Goal: Task Accomplishment & Management: Use online tool/utility

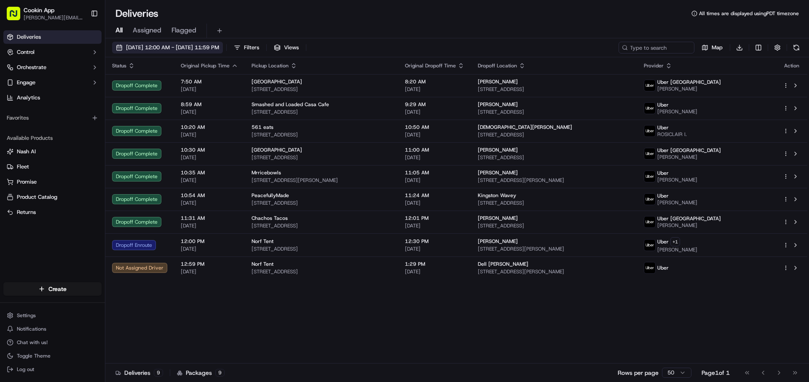
click at [155, 46] on span "[DATE] 12:00 AM - [DATE] 11:59 PM" at bounding box center [172, 48] width 93 height 8
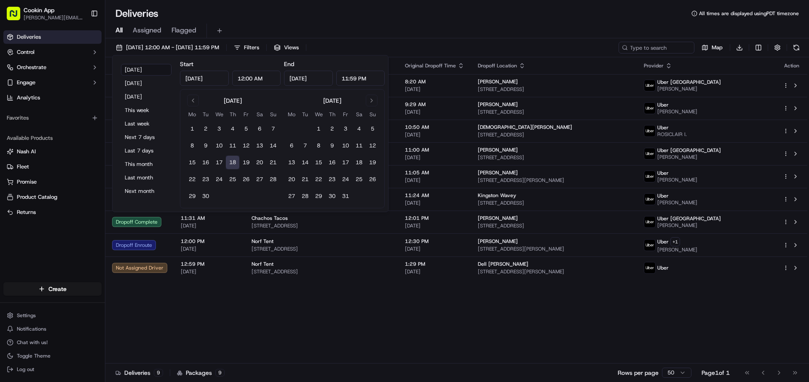
click at [190, 79] on input "[DATE]" at bounding box center [204, 78] width 49 height 15
click at [190, 99] on button "Go to previous month" at bounding box center [193, 101] width 12 height 12
click at [244, 127] on button "1" at bounding box center [245, 128] width 13 height 13
type input "[DATE]"
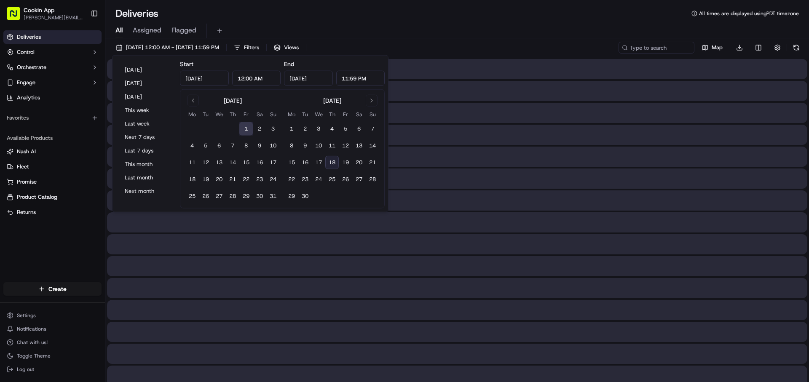
click at [322, 76] on input "[DATE]" at bounding box center [308, 78] width 49 height 15
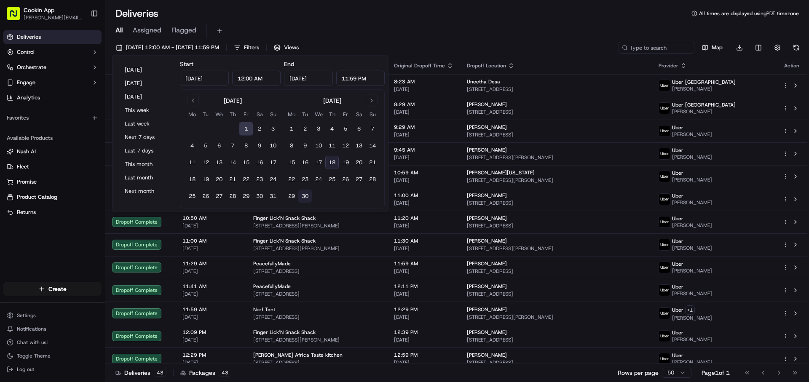
click at [308, 197] on button "30" at bounding box center [304, 196] width 13 height 13
type input "[DATE]"
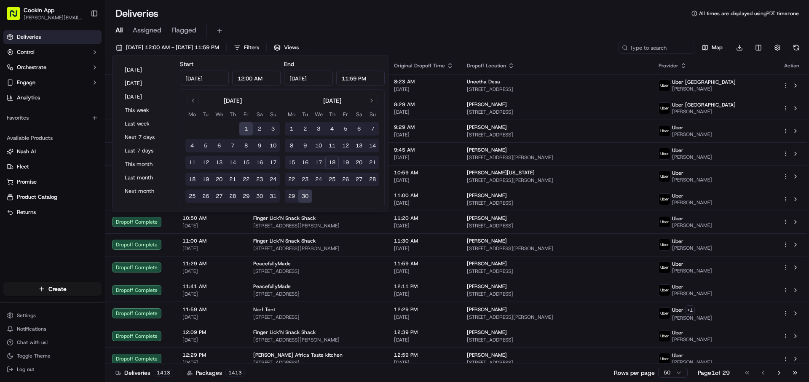
click at [273, 192] on button "31" at bounding box center [272, 196] width 13 height 13
type input "[DATE]"
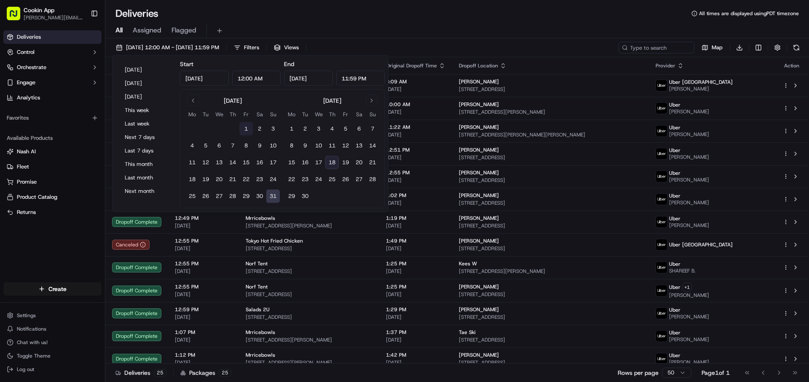
click at [250, 124] on button "1" at bounding box center [245, 128] width 13 height 13
type input "[DATE]"
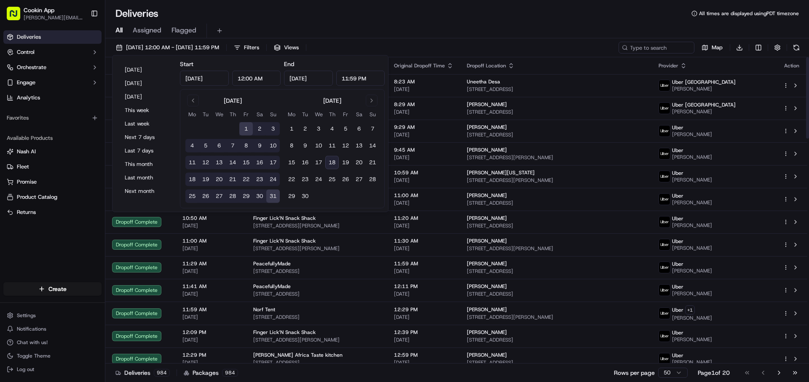
click at [441, 21] on div "All Assigned Flagged" at bounding box center [457, 29] width 704 height 18
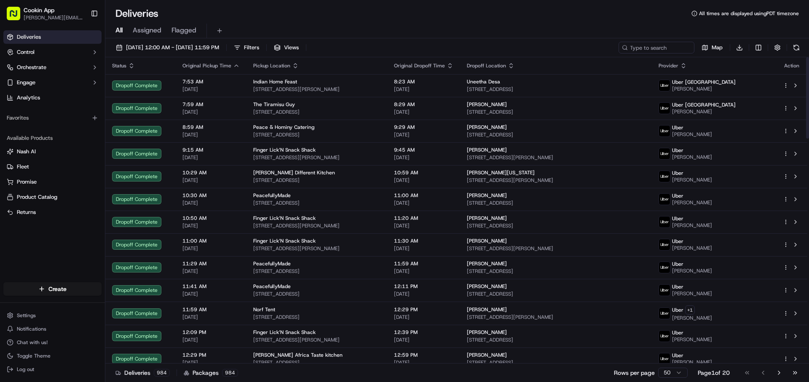
click at [737, 65] on div "Provider" at bounding box center [714, 65] width 111 height 7
click at [687, 65] on icon "button" at bounding box center [683, 65] width 7 height 7
click at [721, 77] on button "Provider (A-Z)" at bounding box center [732, 76] width 57 height 10
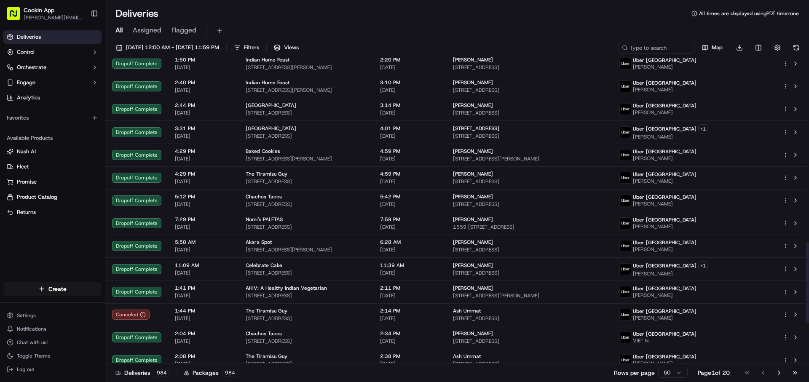
scroll to position [848, 0]
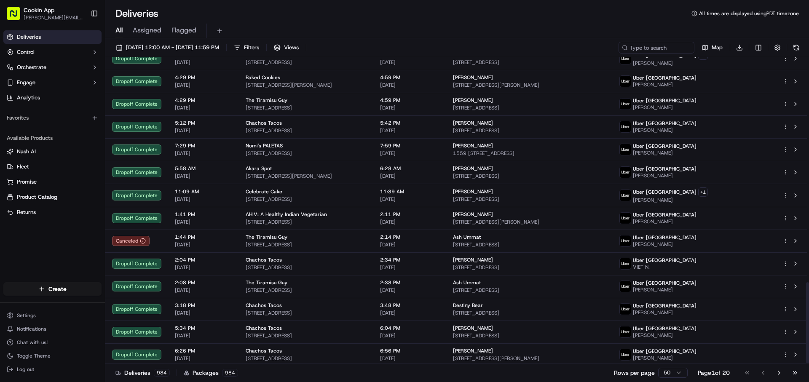
click at [673, 377] on html "Cookin App [PERSON_NAME][EMAIL_ADDRESS][DOMAIN_NAME] Toggle Sidebar Deliveries …" at bounding box center [404, 191] width 809 height 382
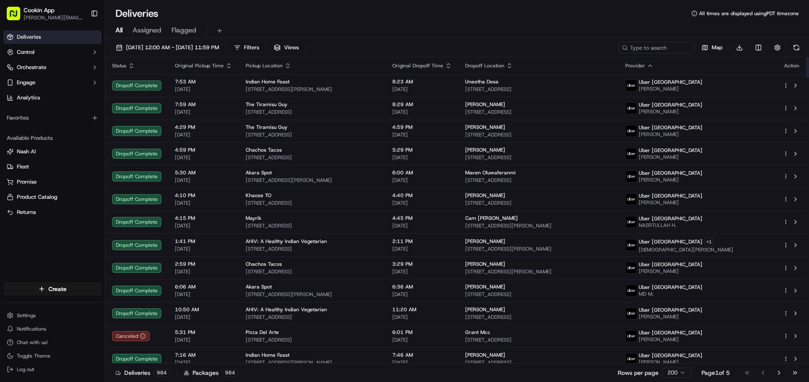
click at [654, 68] on icon "button" at bounding box center [650, 65] width 7 height 7
click at [722, 87] on button "Provider (Z-A)" at bounding box center [727, 88] width 57 height 10
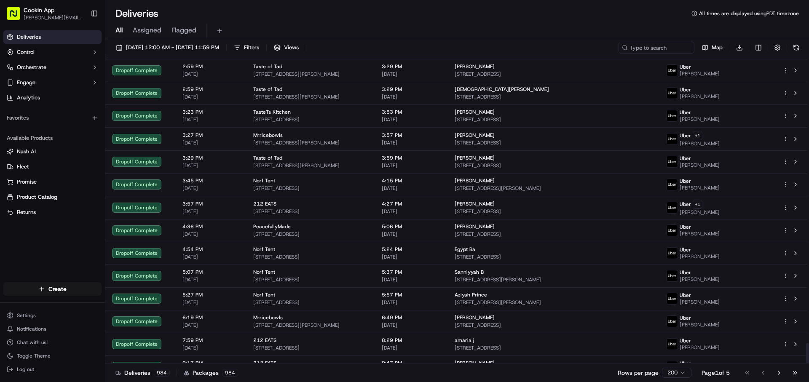
scroll to position [4262, 0]
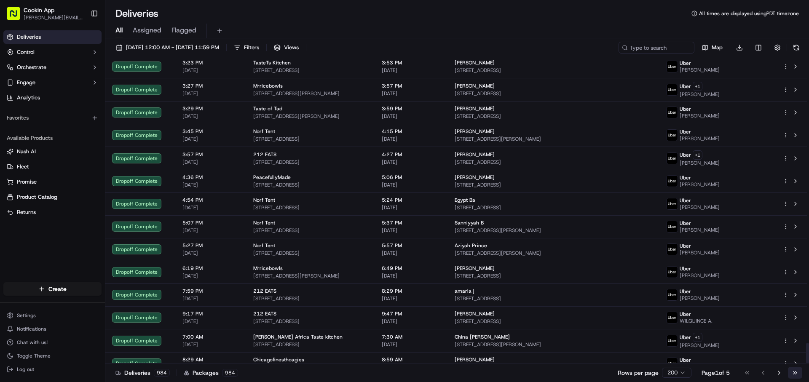
click at [795, 372] on button "Go to last page" at bounding box center [795, 373] width 14 height 12
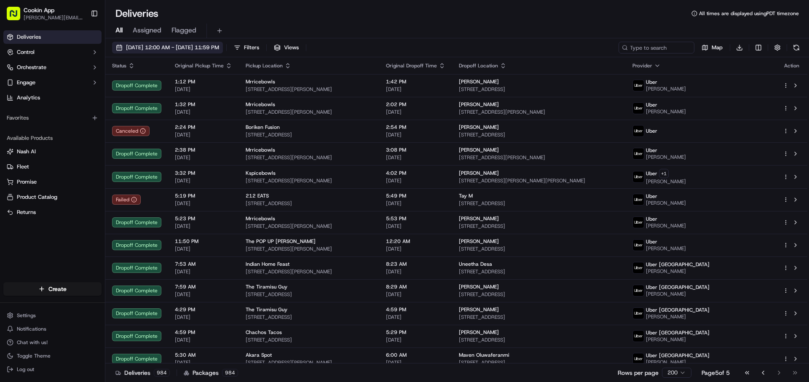
click at [141, 49] on span "[DATE] 12:00 AM - [DATE] 11:59 PM" at bounding box center [172, 48] width 93 height 8
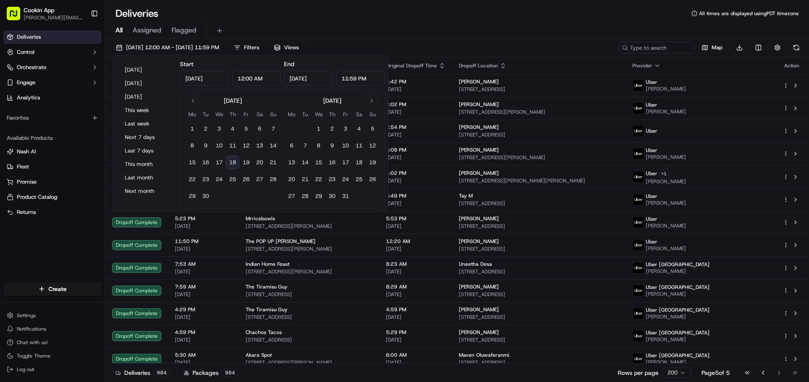
click at [192, 79] on input "[DATE]" at bounding box center [204, 78] width 49 height 15
click at [194, 107] on div "[DATE] Mo Tu We Th Fr Sa Su 1 2 3 4 5 6 7 8 9 10 11 12 13 14 15 16 17 18 19 20 …" at bounding box center [232, 149] width 94 height 108
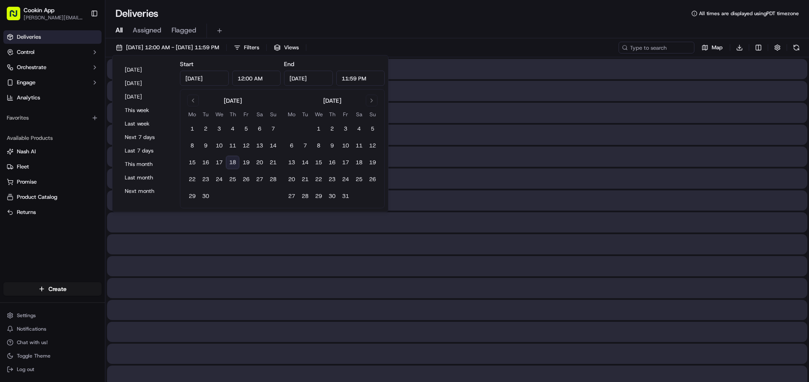
click at [194, 107] on div "[DATE] Mo Tu We Th Fr Sa Su 1 2 3 4 5 6 7 8 9 10 11 12 13 14 15 16 17 18 19 20 …" at bounding box center [232, 149] width 94 height 108
click at [194, 104] on button "Go to previous month" at bounding box center [193, 101] width 12 height 12
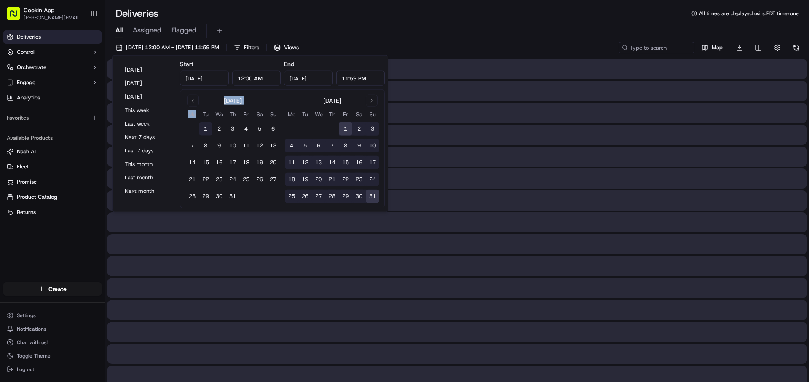
click at [202, 125] on button "1" at bounding box center [205, 128] width 13 height 13
type input "[DATE]"
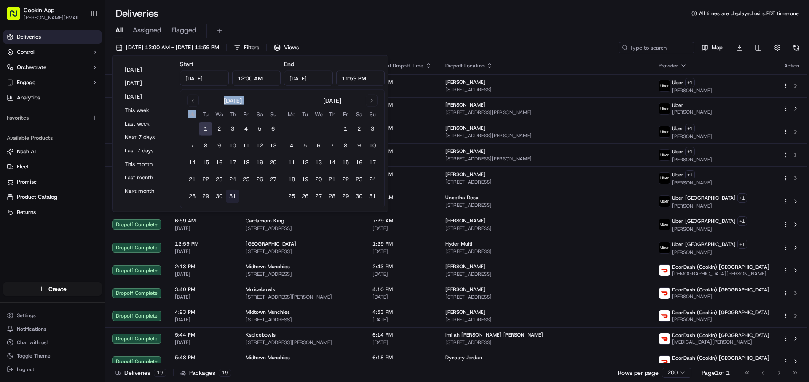
click at [227, 197] on button "31" at bounding box center [232, 196] width 13 height 13
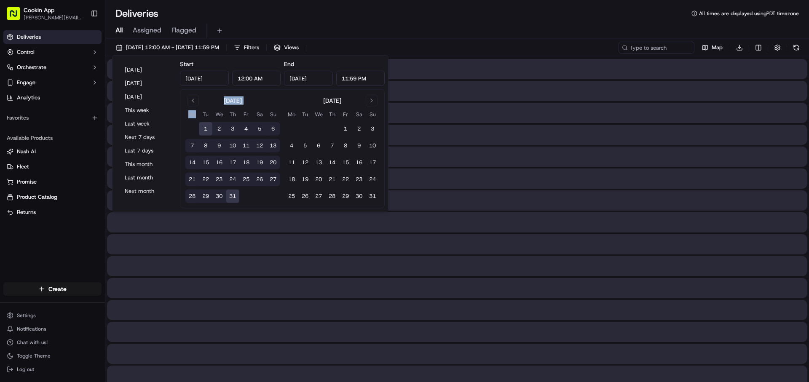
type input "[DATE]"
click at [433, 23] on div "All Assigned Flagged" at bounding box center [457, 29] width 704 height 18
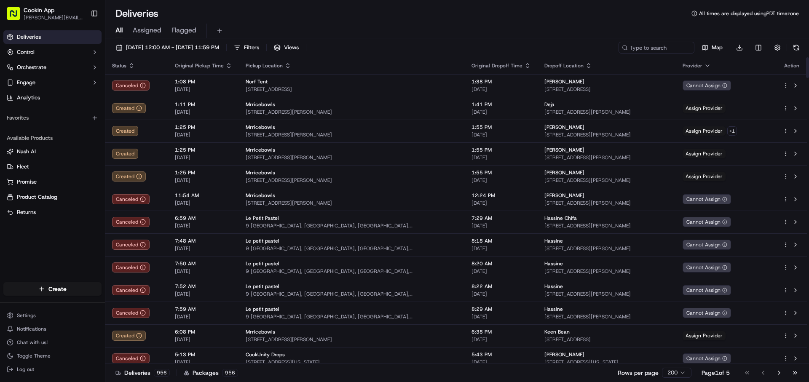
click at [711, 64] on icon "button" at bounding box center [707, 65] width 7 height 7
click at [720, 78] on button "Provider (A-Z)" at bounding box center [722, 76] width 57 height 10
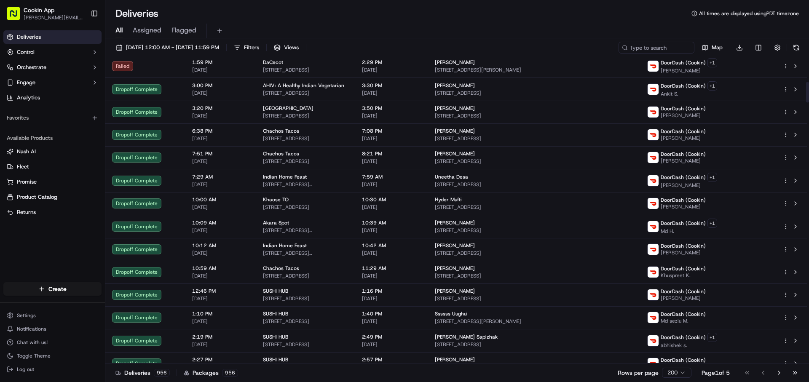
scroll to position [378, 0]
